Goal: Navigation & Orientation: Understand site structure

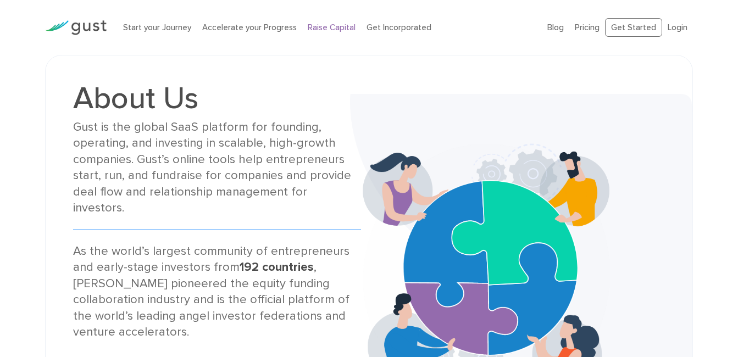
click at [328, 26] on link "Raise Capital" at bounding box center [332, 28] width 48 height 10
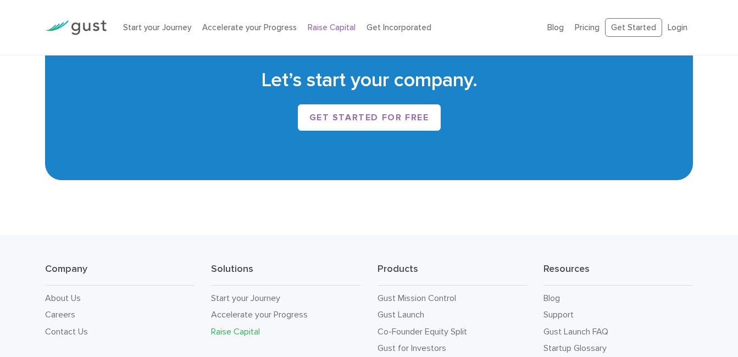
scroll to position [1867, 0]
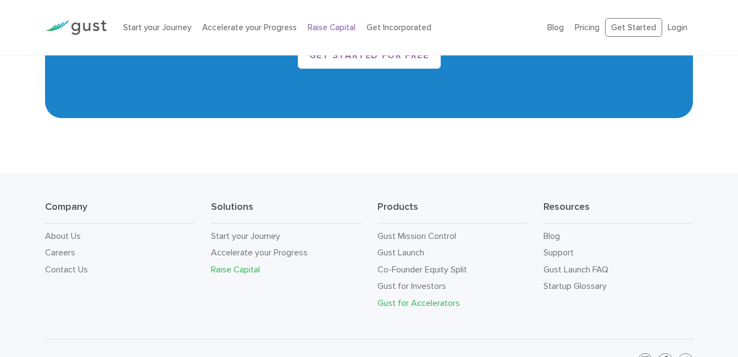
click at [428, 301] on link "Gust for Accelerators" at bounding box center [418, 303] width 82 height 10
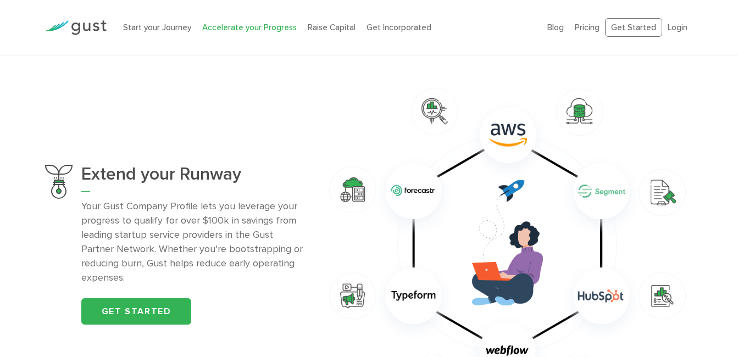
scroll to position [604, 0]
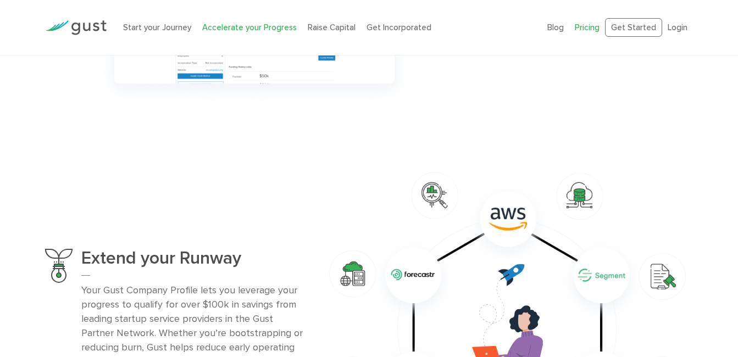
click at [590, 26] on link "Pricing" at bounding box center [586, 28] width 25 height 10
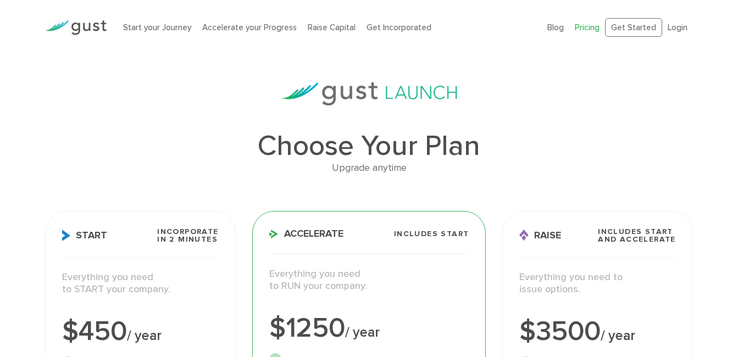
click at [90, 23] on img at bounding box center [76, 27] width 62 height 15
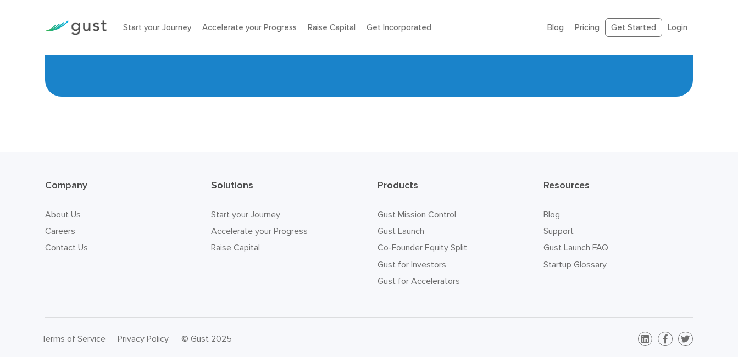
scroll to position [4950, 0]
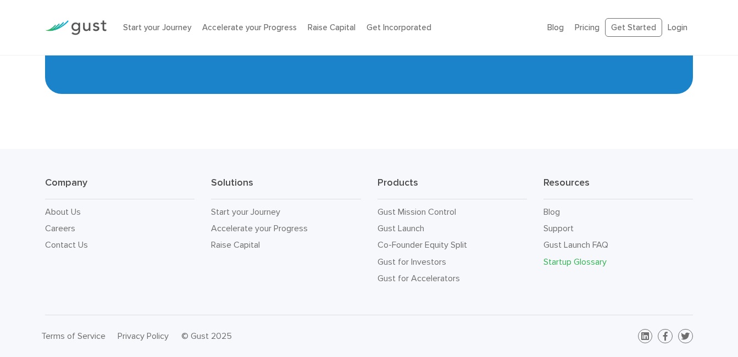
click at [569, 260] on link "Startup Glossary" at bounding box center [574, 261] width 63 height 10
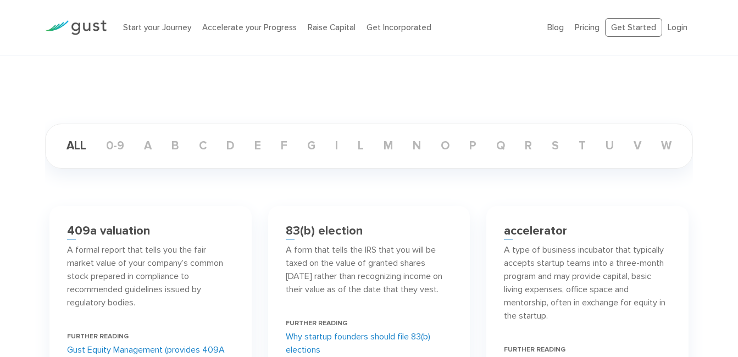
scroll to position [110, 0]
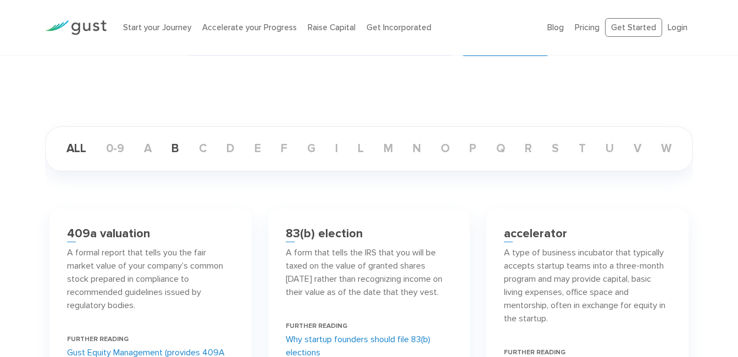
click at [185, 146] on link "b" at bounding box center [175, 149] width 25 height 14
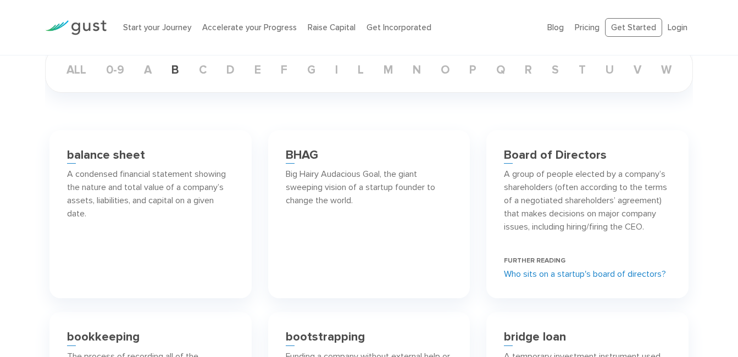
scroll to position [165, 0]
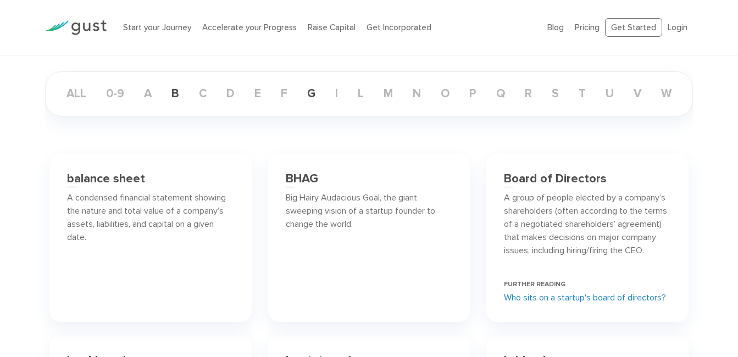
click at [321, 91] on link "g" at bounding box center [311, 94] width 26 height 14
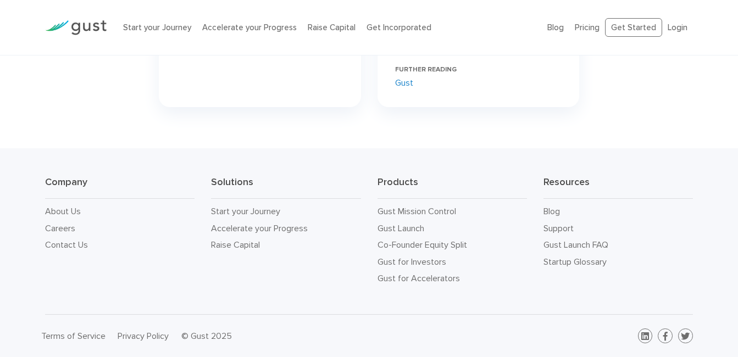
scroll to position [445, 0]
click at [399, 229] on link "Gust Launch" at bounding box center [400, 228] width 47 height 10
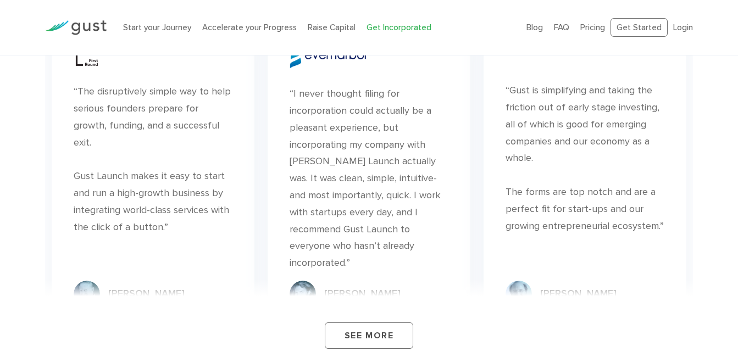
scroll to position [6759, 0]
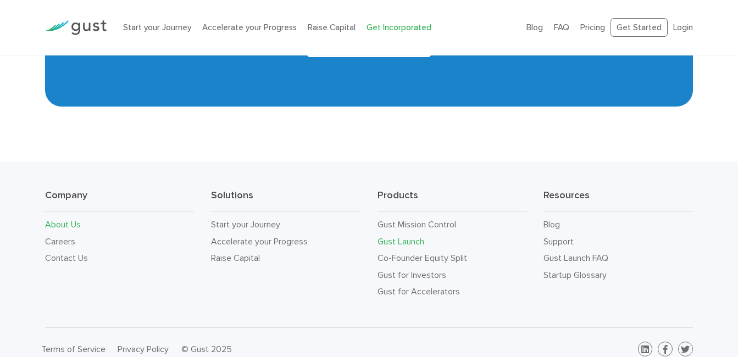
click at [63, 219] on link "About Us" at bounding box center [63, 224] width 36 height 10
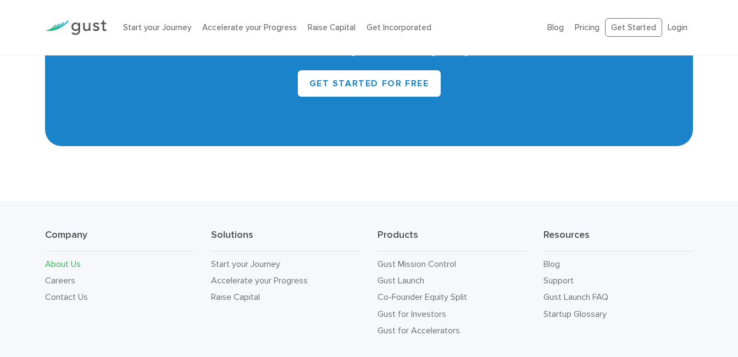
scroll to position [1075, 0]
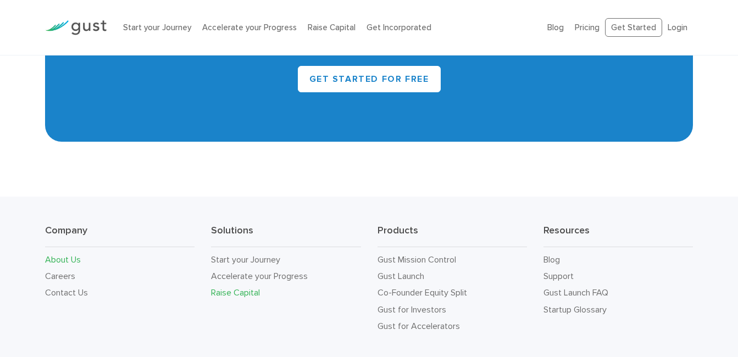
click at [237, 287] on link "Raise Capital" at bounding box center [235, 292] width 49 height 10
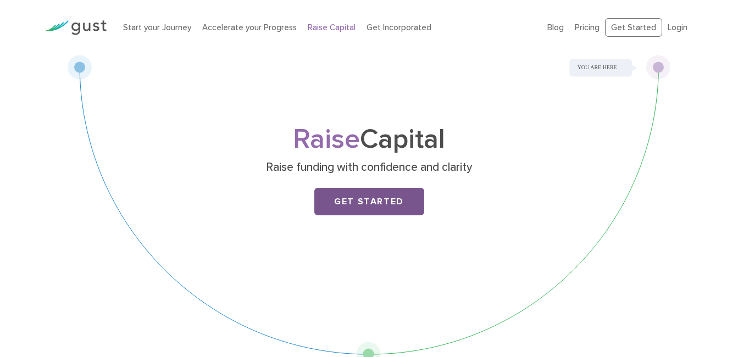
click at [364, 204] on link "Get Started" at bounding box center [369, 201] width 110 height 27
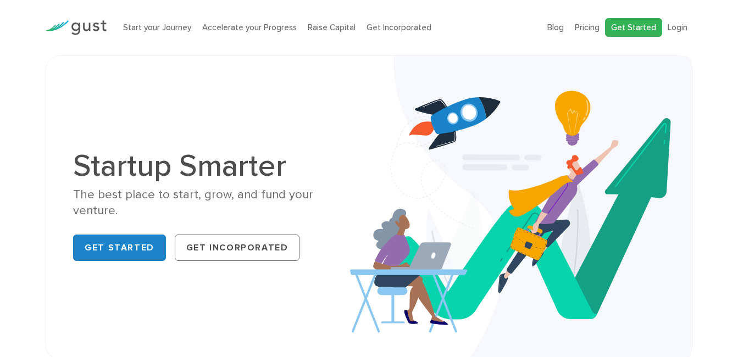
click at [639, 24] on link "Get Started" at bounding box center [633, 27] width 57 height 19
